Goal: Navigation & Orientation: Find specific page/section

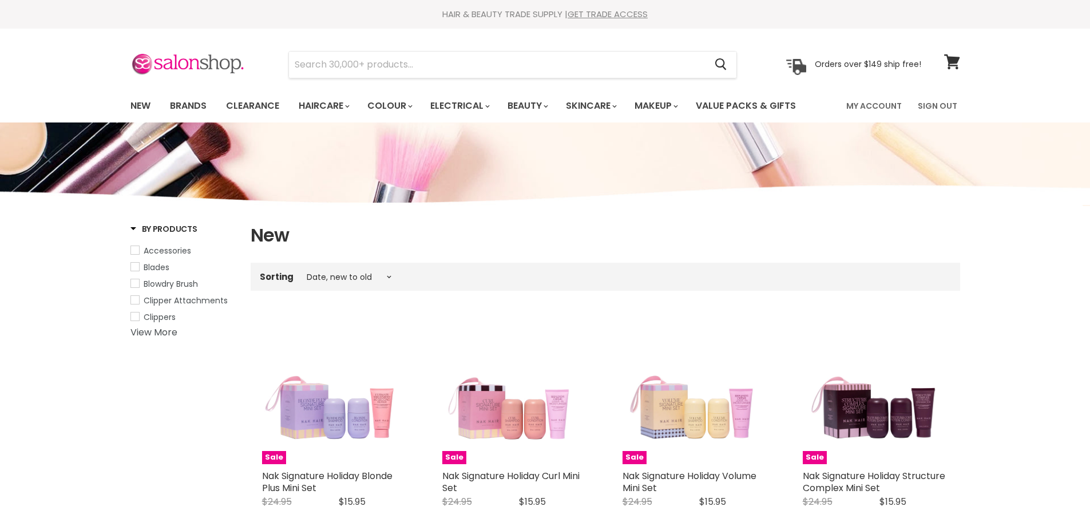
select select "created-descending"
drag, startPoint x: 0, startPoint y: 0, endPoint x: 184, endPoint y: 106, distance: 212.1
click at [184, 106] on link "Brands" at bounding box center [188, 106] width 54 height 24
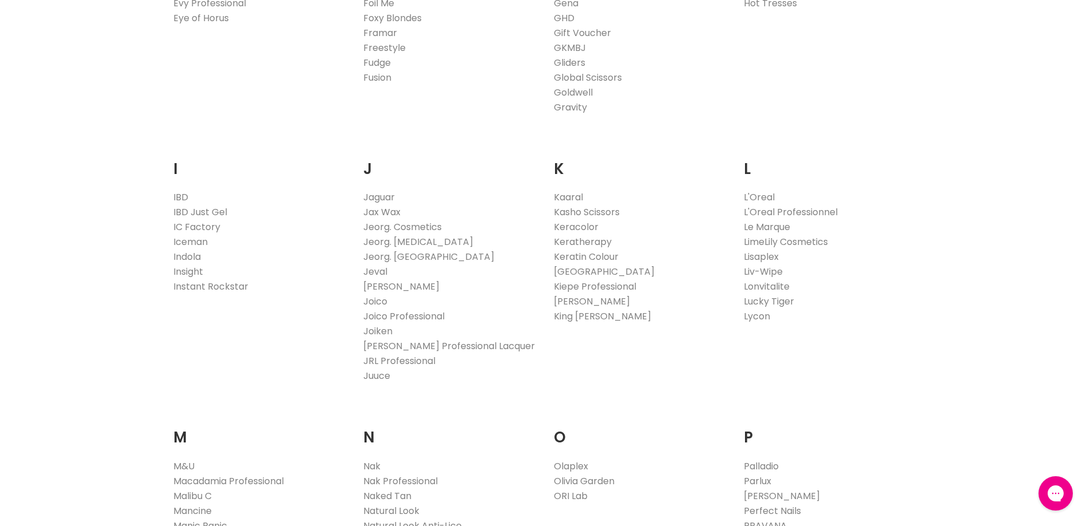
scroll to position [1087, 0]
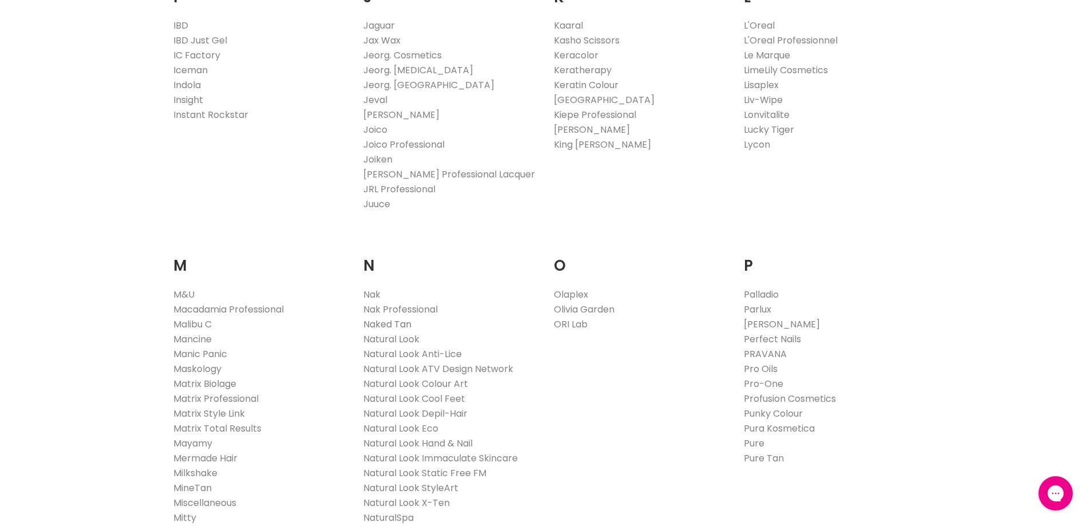
click at [380, 324] on link "Naked Tan" at bounding box center [387, 324] width 48 height 13
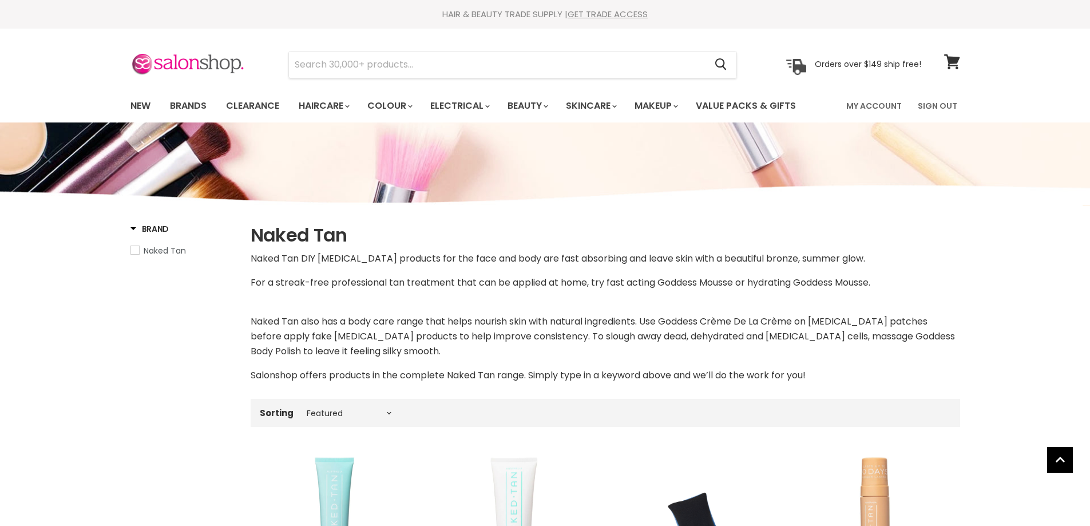
select select "manual"
click at [185, 107] on link "Brands" at bounding box center [188, 106] width 54 height 24
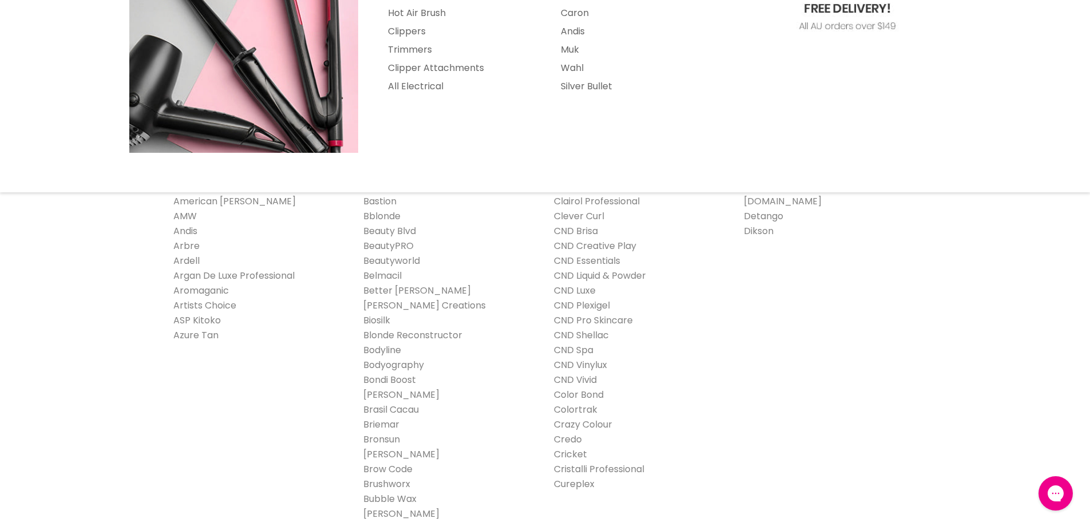
scroll to position [286, 0]
